Goal: Complete application form

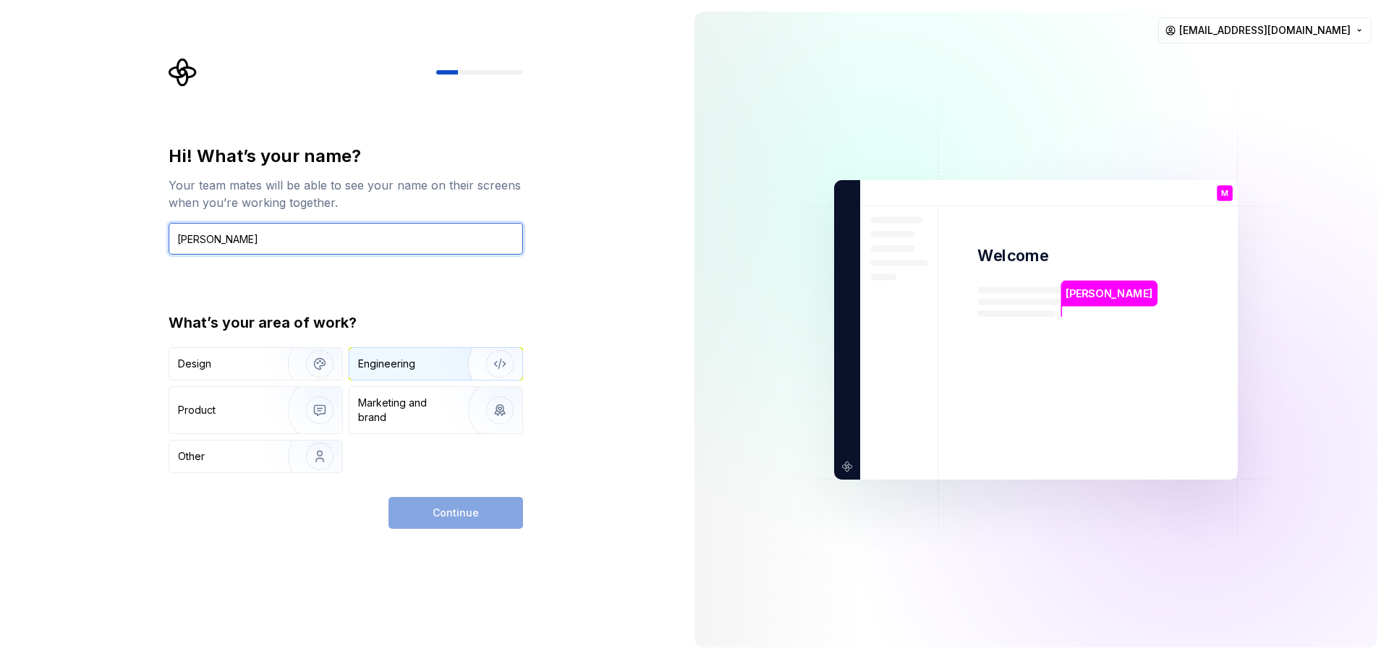
type input "[PERSON_NAME]"
click at [401, 365] on div "Engineering" at bounding box center [386, 364] width 57 height 14
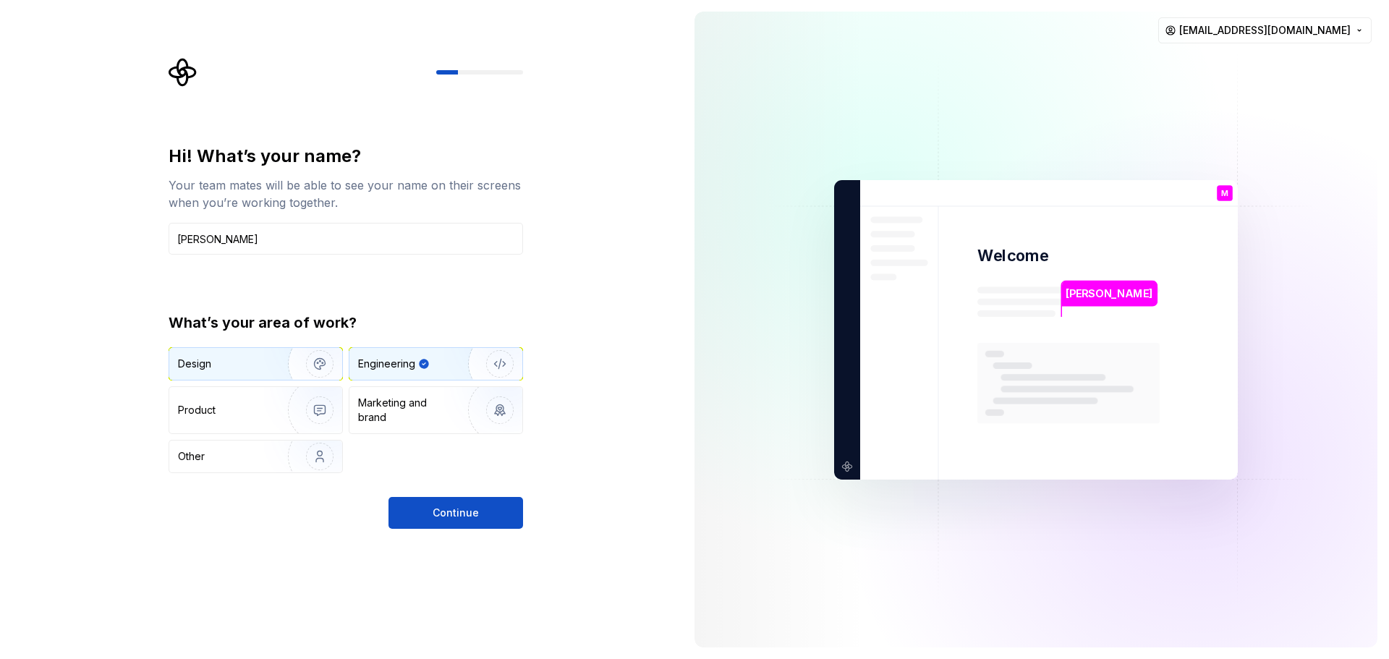
click at [273, 354] on img "button" at bounding box center [310, 363] width 93 height 97
click at [411, 375] on div "Engineering" at bounding box center [435, 364] width 173 height 32
click at [454, 515] on span "Continue" at bounding box center [456, 513] width 46 height 14
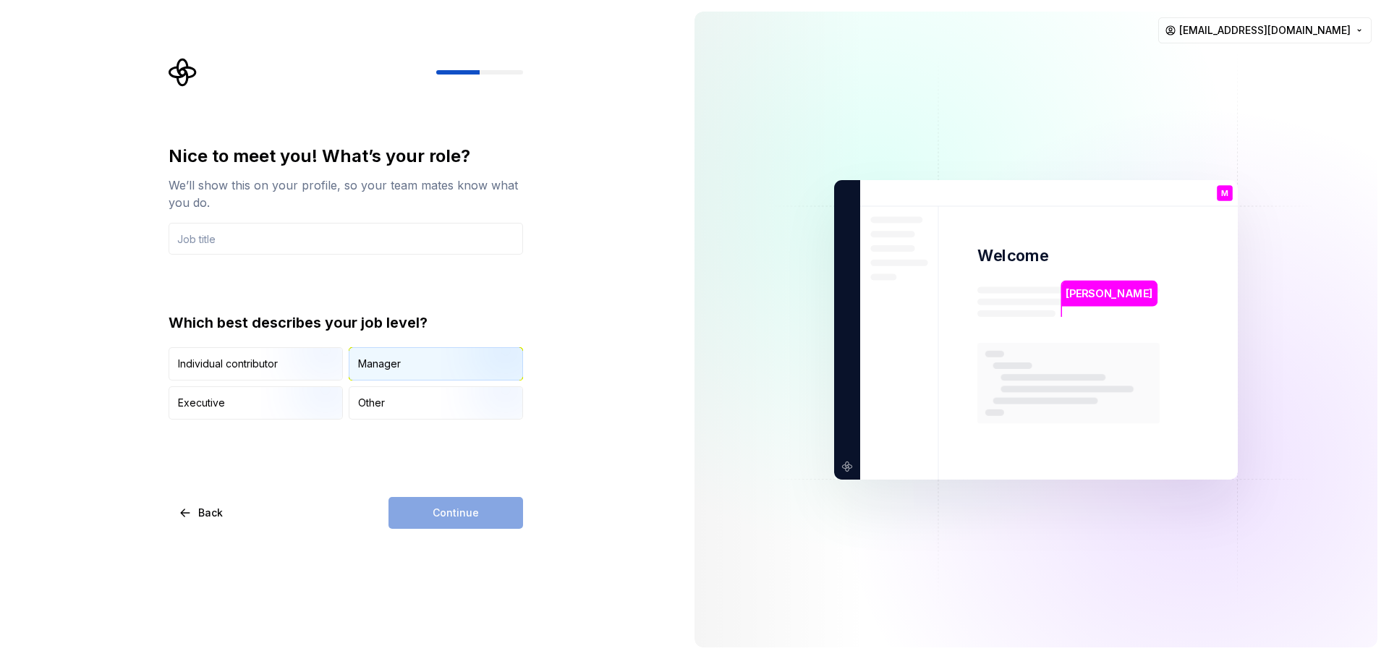
click at [415, 374] on div "Manager" at bounding box center [435, 364] width 173 height 32
click at [277, 240] on input "text" at bounding box center [346, 239] width 354 height 32
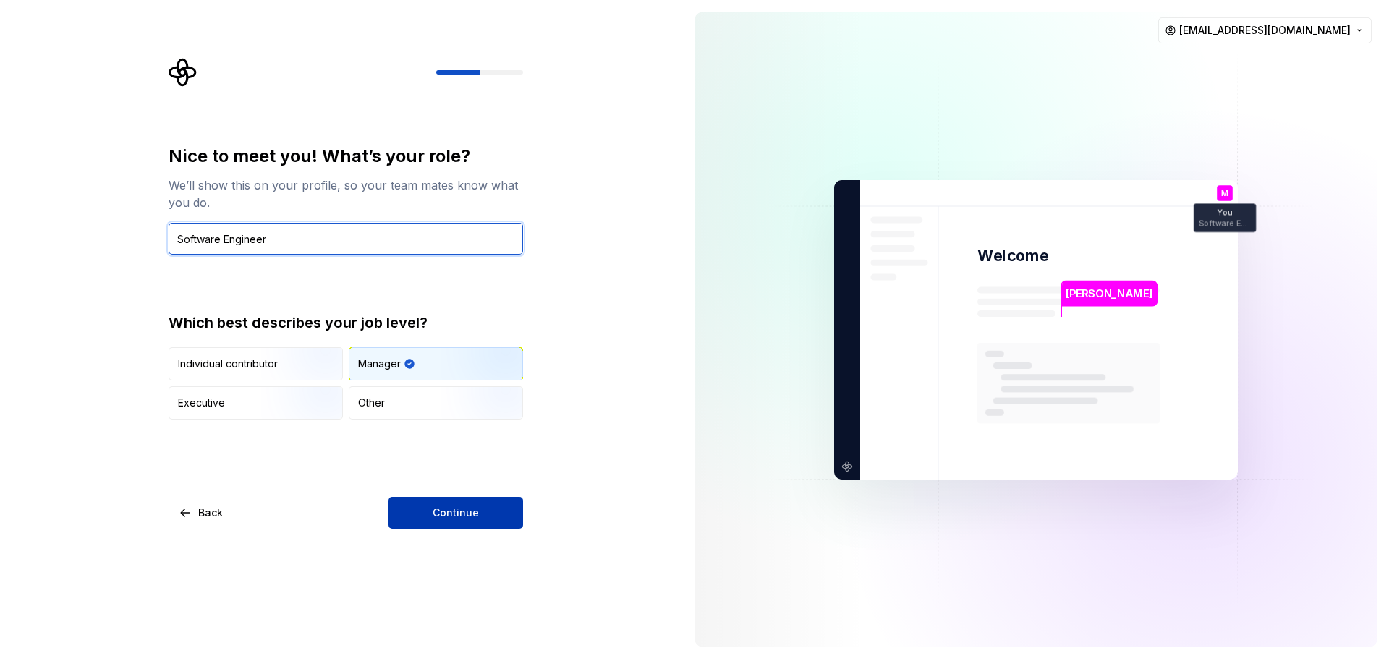
type input "Software Engineer"
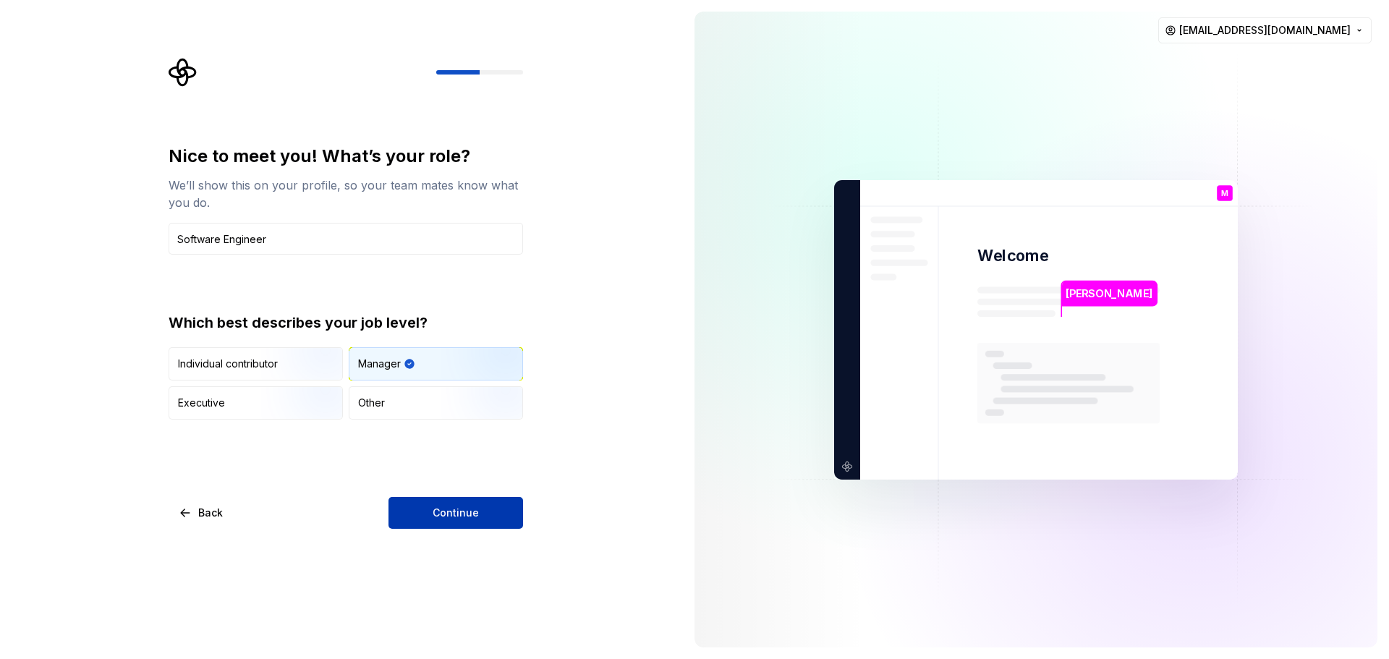
click at [467, 501] on button "Continue" at bounding box center [455, 513] width 135 height 32
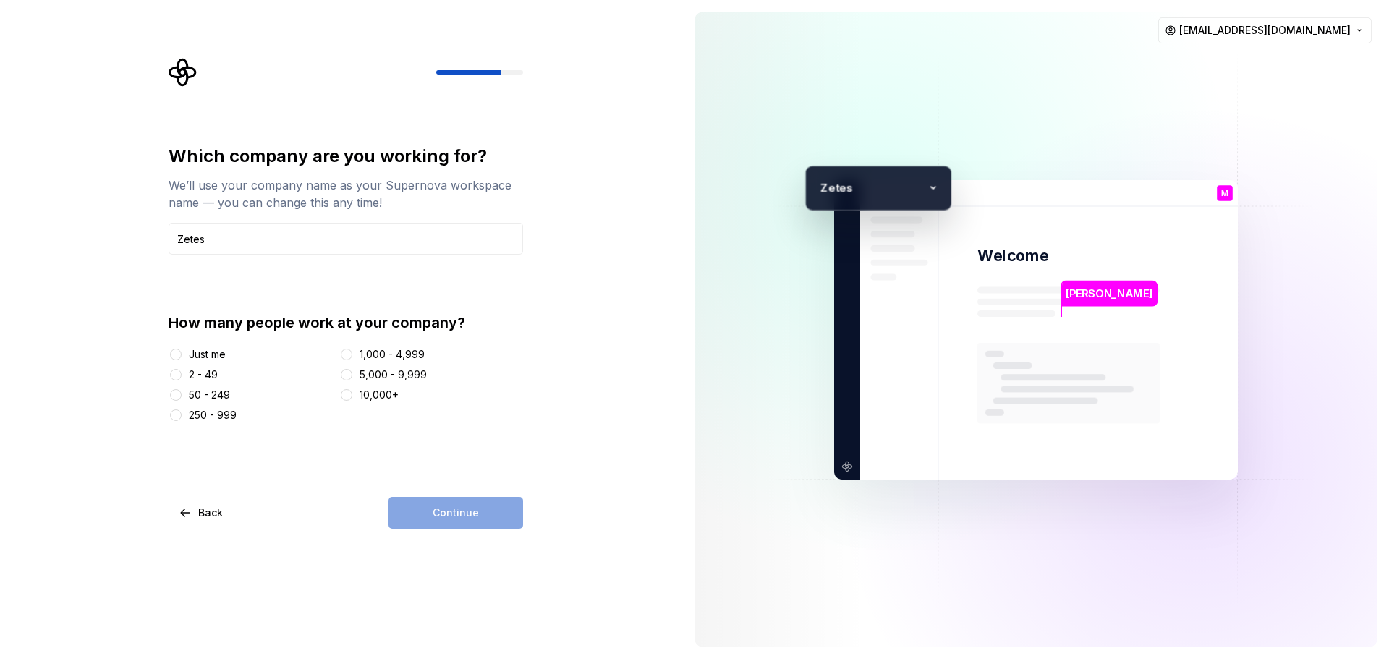
type input "Zetes"
click at [195, 409] on div "250 - 999" at bounding box center [213, 415] width 48 height 14
click at [182, 409] on button "250 - 999" at bounding box center [176, 415] width 12 height 12
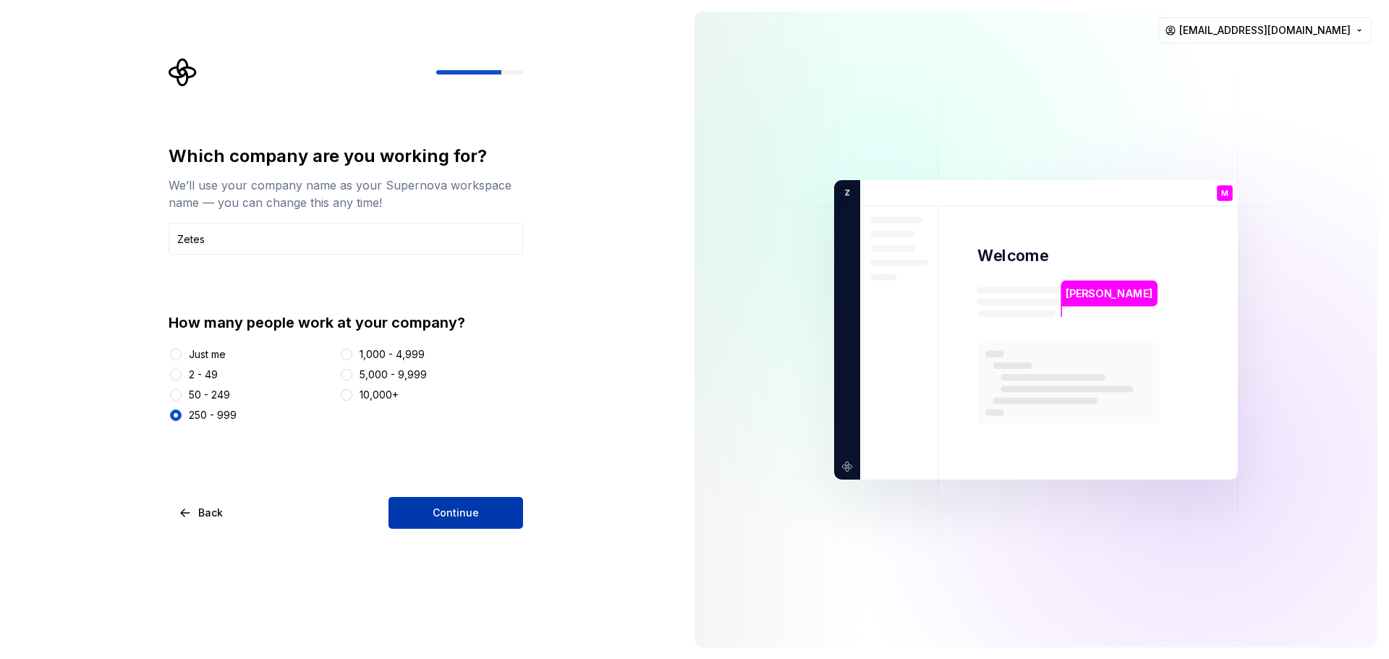
click at [454, 513] on span "Continue" at bounding box center [456, 513] width 46 height 14
